Goal: Task Accomplishment & Management: Manage account settings

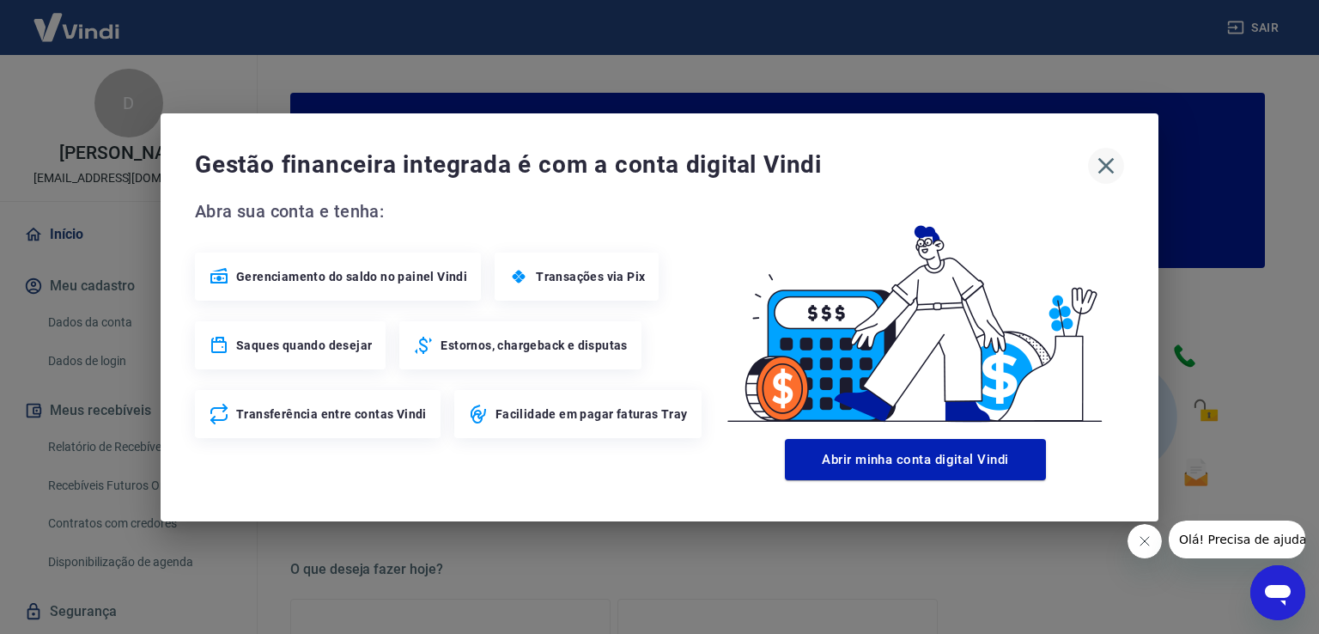
click at [1113, 169] on icon "button" at bounding box center [1105, 165] width 27 height 27
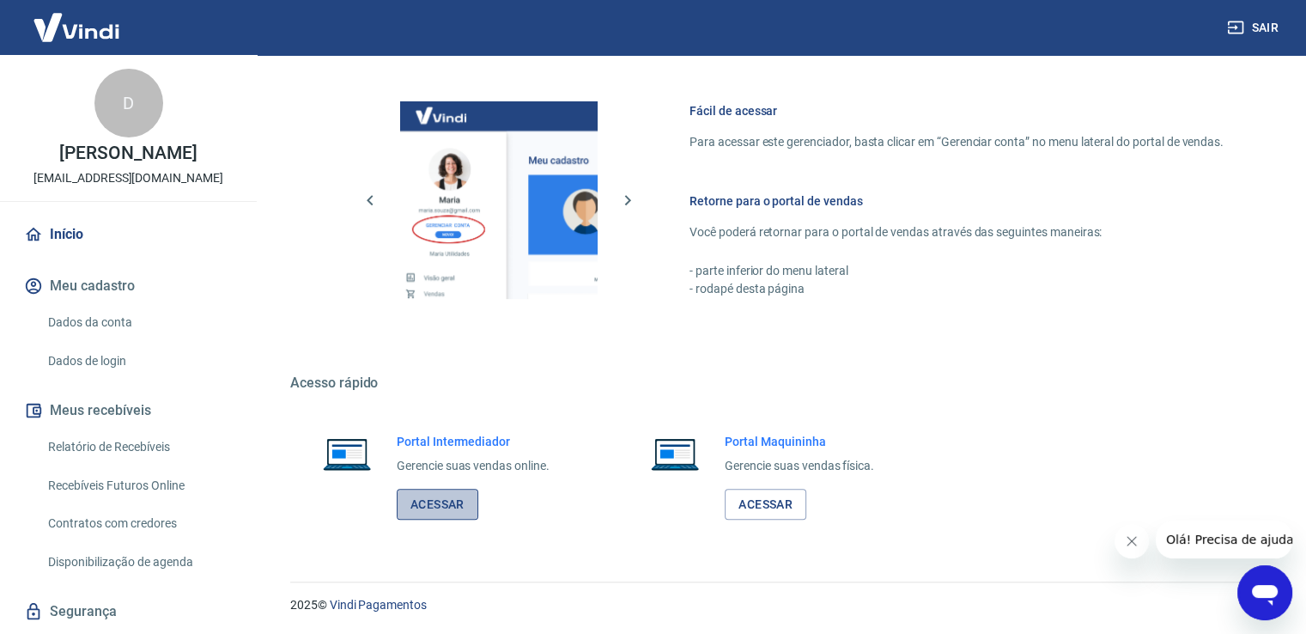
click at [438, 501] on link "Acessar" at bounding box center [438, 505] width 82 height 32
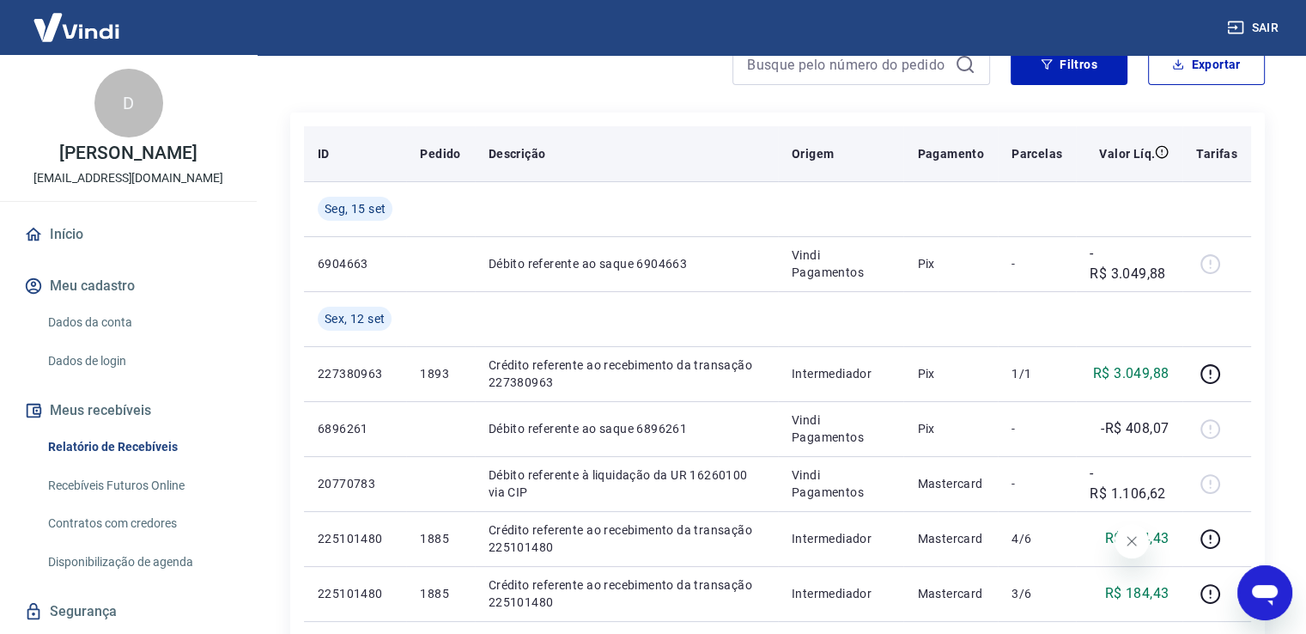
scroll to position [172, 0]
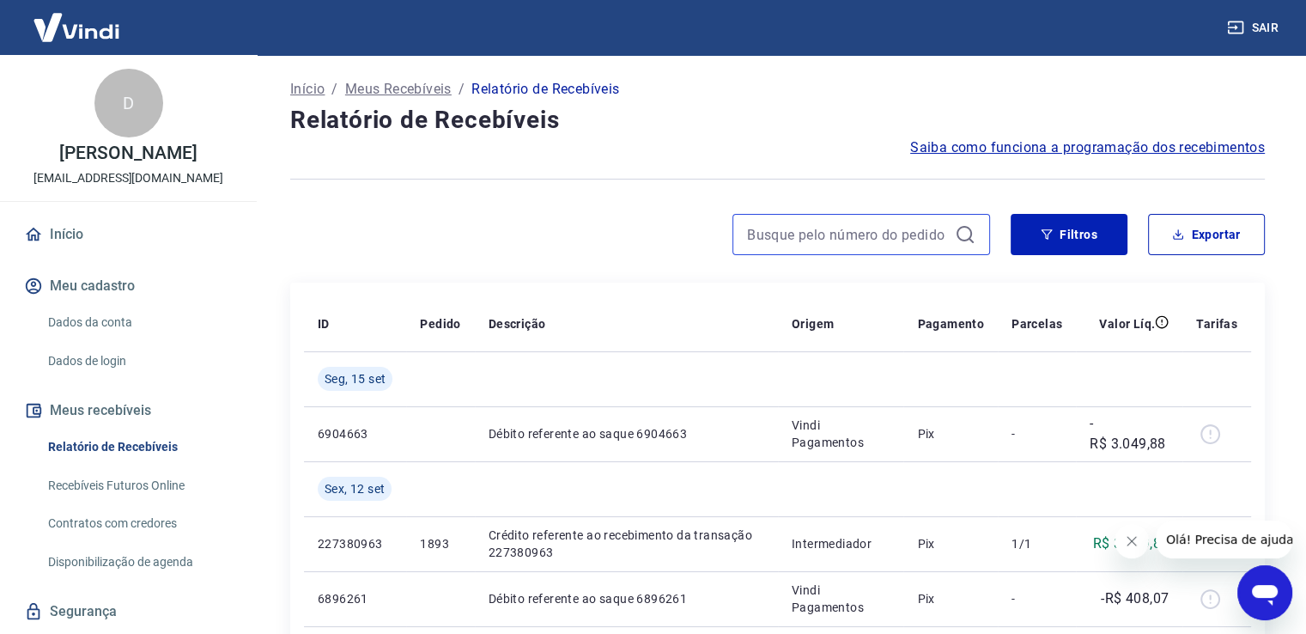
click at [822, 246] on input at bounding box center [847, 234] width 201 height 26
